Goal: Task Accomplishment & Management: Use online tool/utility

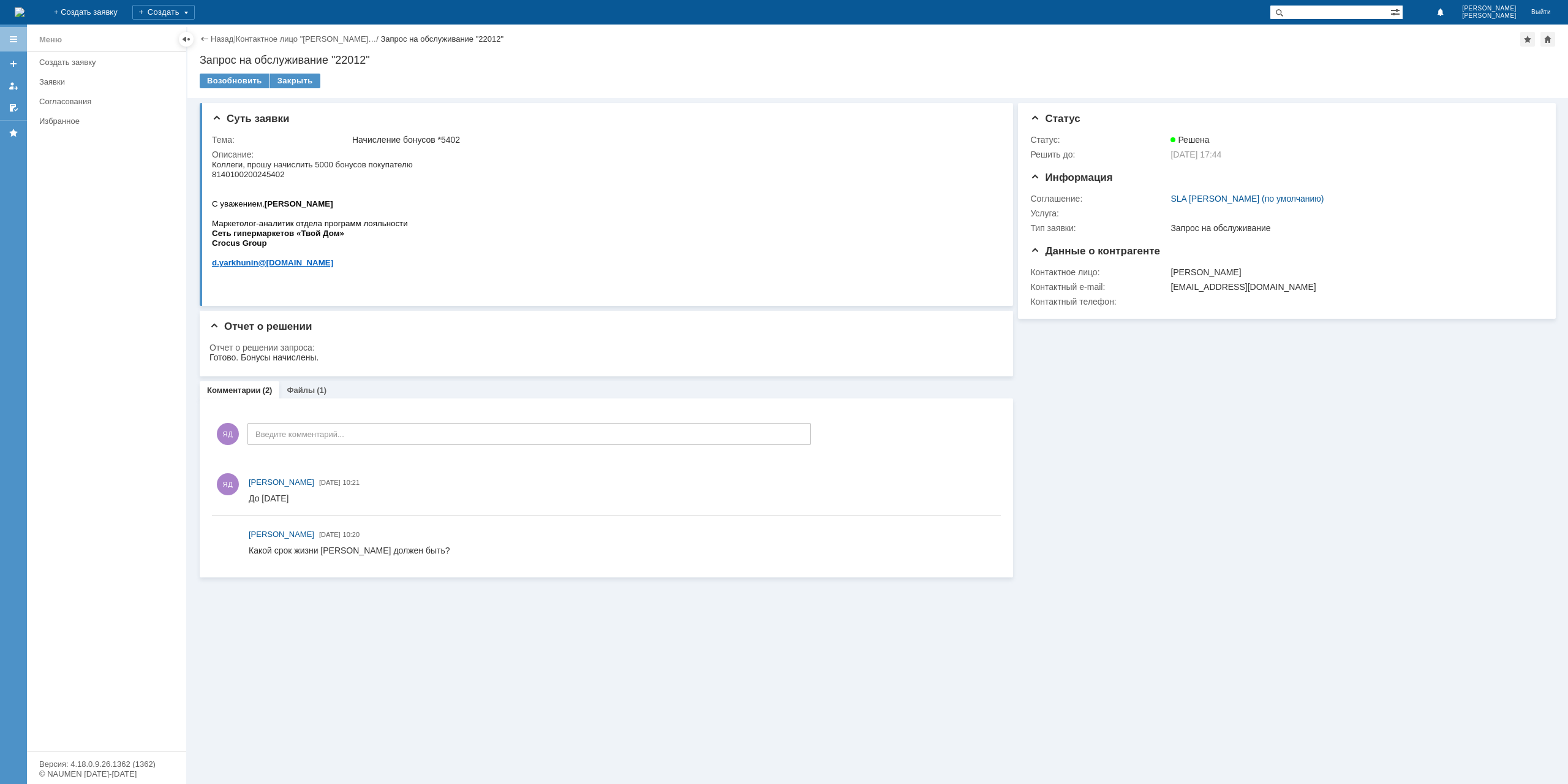
click at [218, 32] on div "Назад | Контактное лицо "Ярхунин Денис… / Запрос на обслуживание "22012"" at bounding box center [878, 39] width 1356 height 15
click at [219, 36] on link "Назад" at bounding box center [222, 39] width 23 height 9
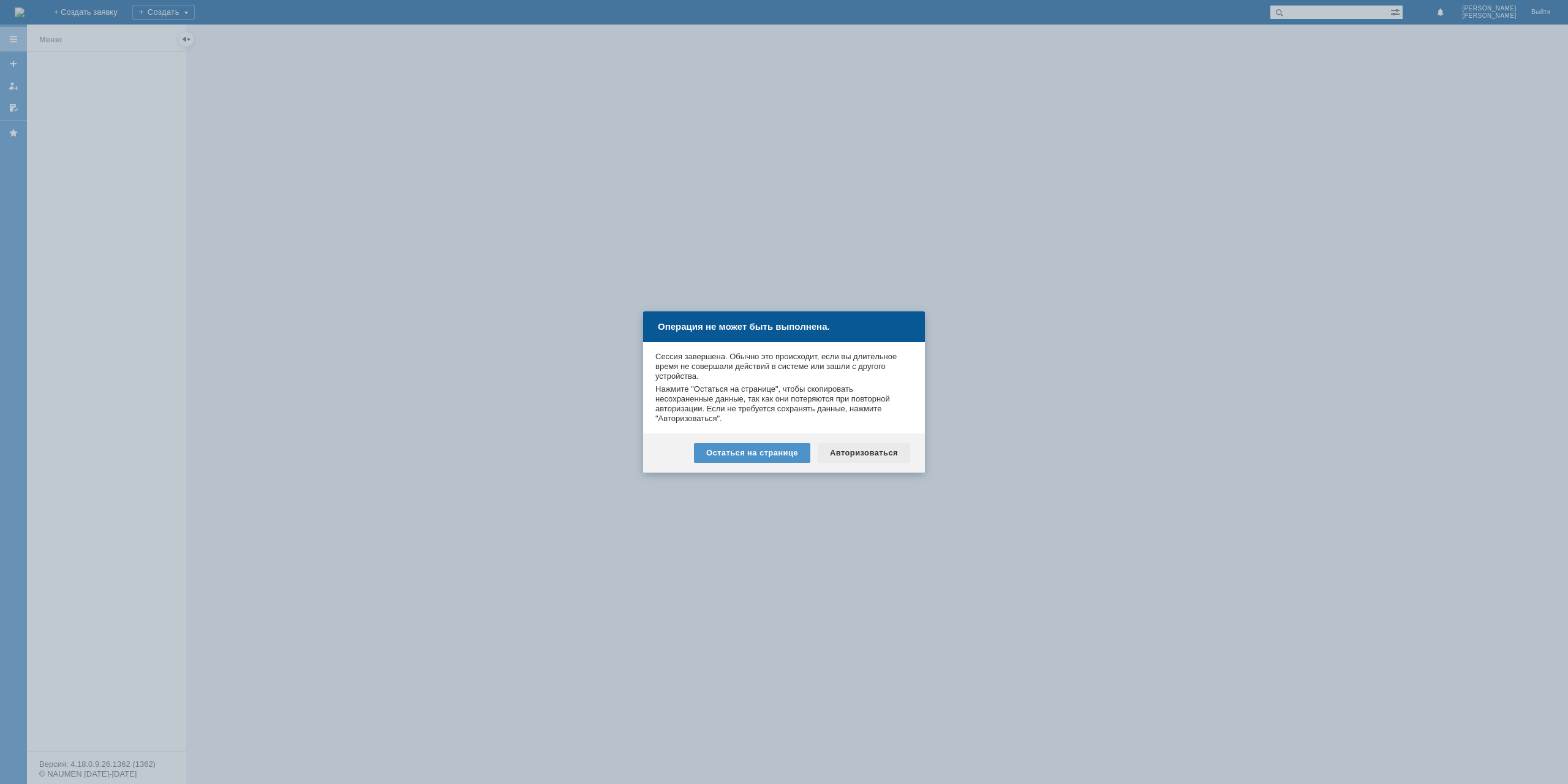
click at [866, 445] on div "Авторизоваться" at bounding box center [864, 452] width 92 height 20
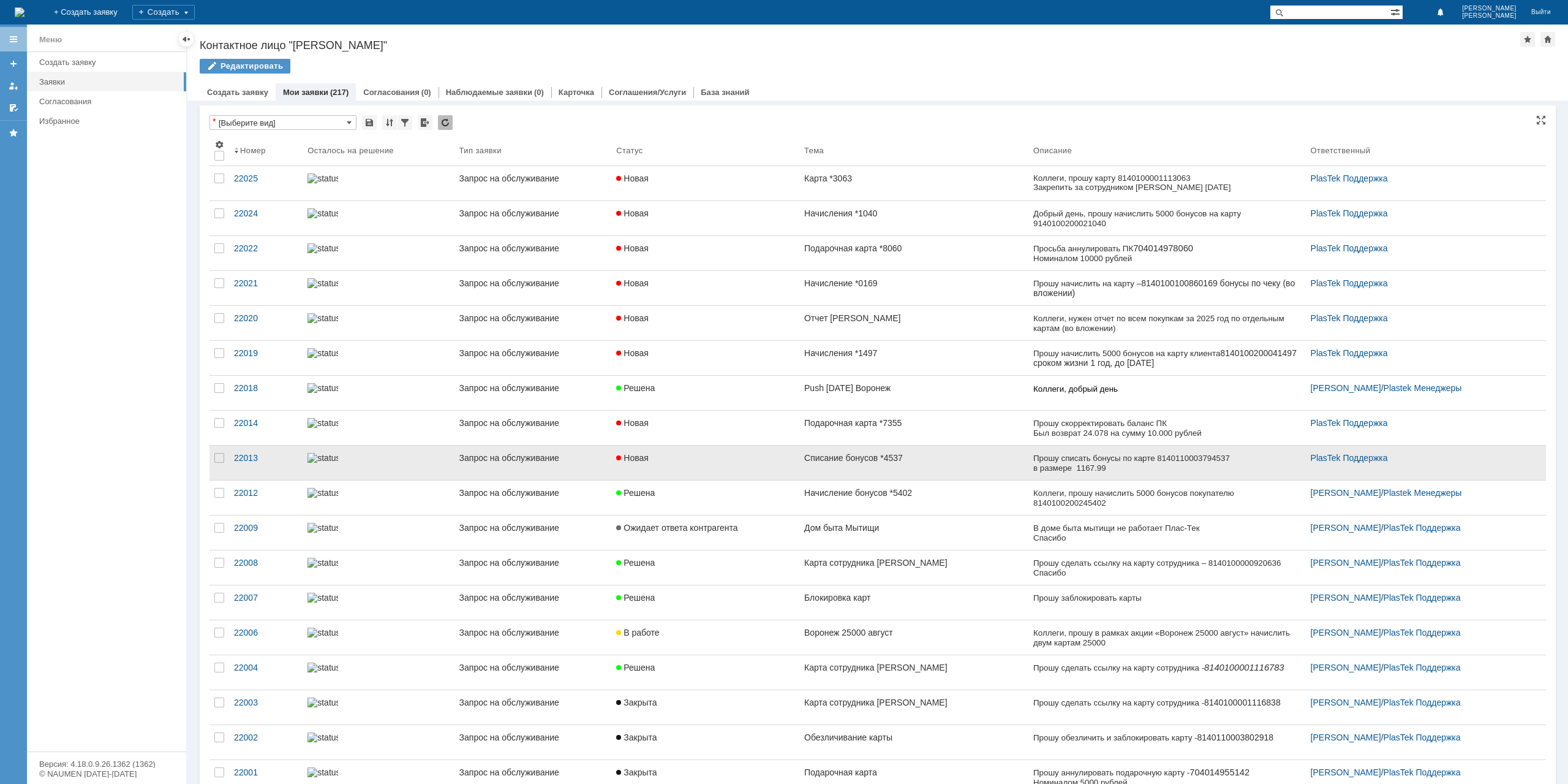
click at [900, 464] on link "Списание бонусов *4537" at bounding box center [914, 463] width 229 height 34
